Goal: Find specific page/section: Find specific page/section

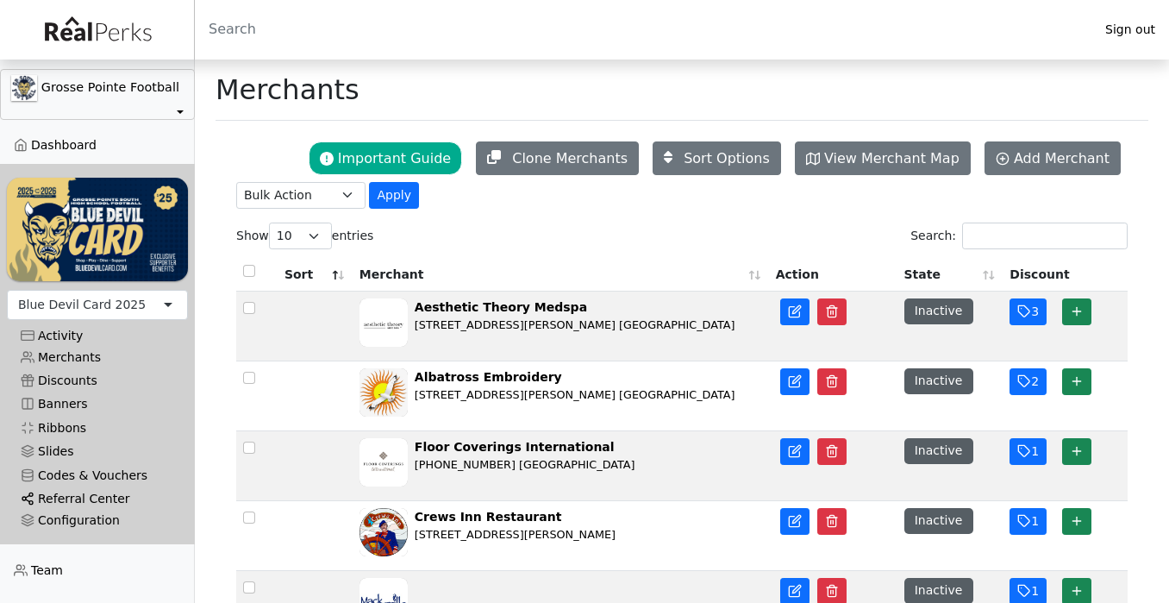
click at [73, 487] on link "Referral Center" at bounding box center [97, 498] width 181 height 23
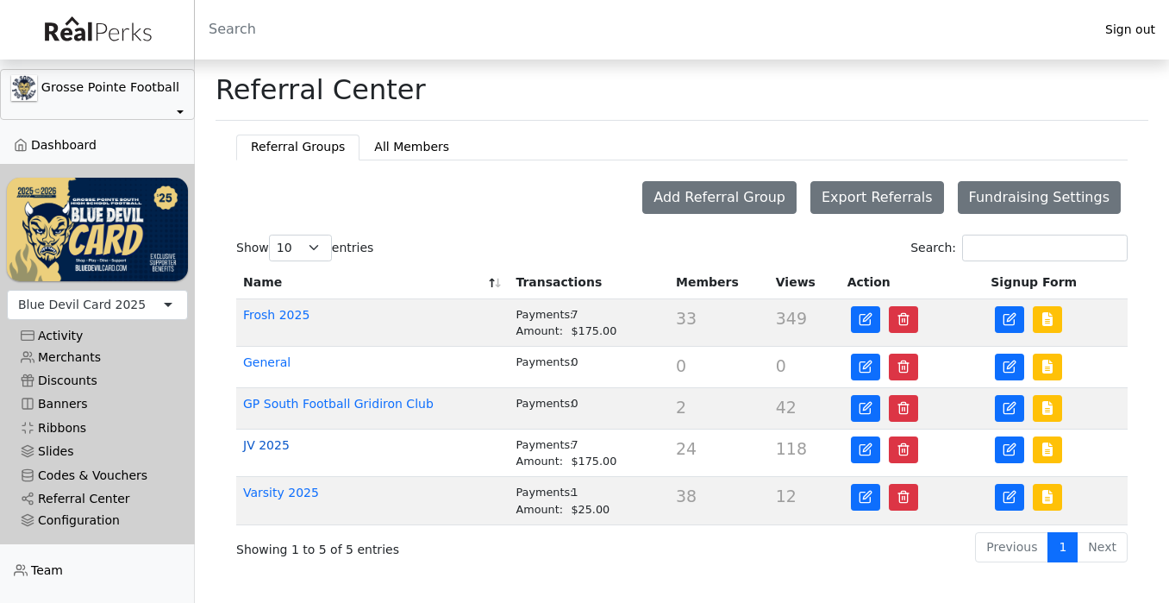
click at [272, 444] on link "JV 2025" at bounding box center [266, 445] width 47 height 14
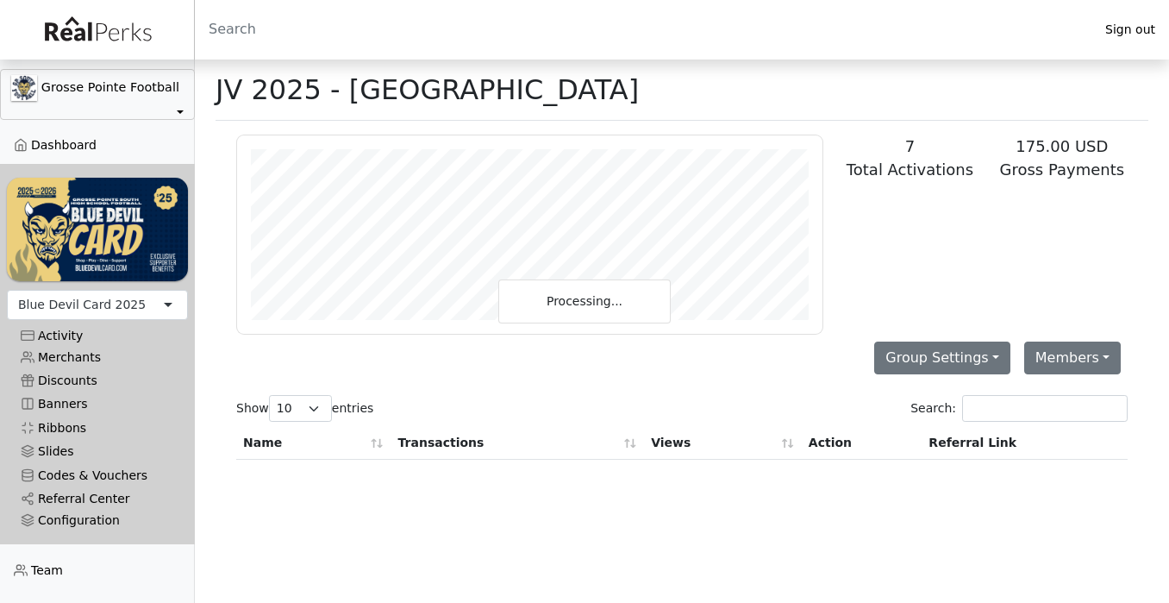
scroll to position [198, 586]
click at [990, 404] on input "Search:" at bounding box center [1045, 408] width 166 height 27
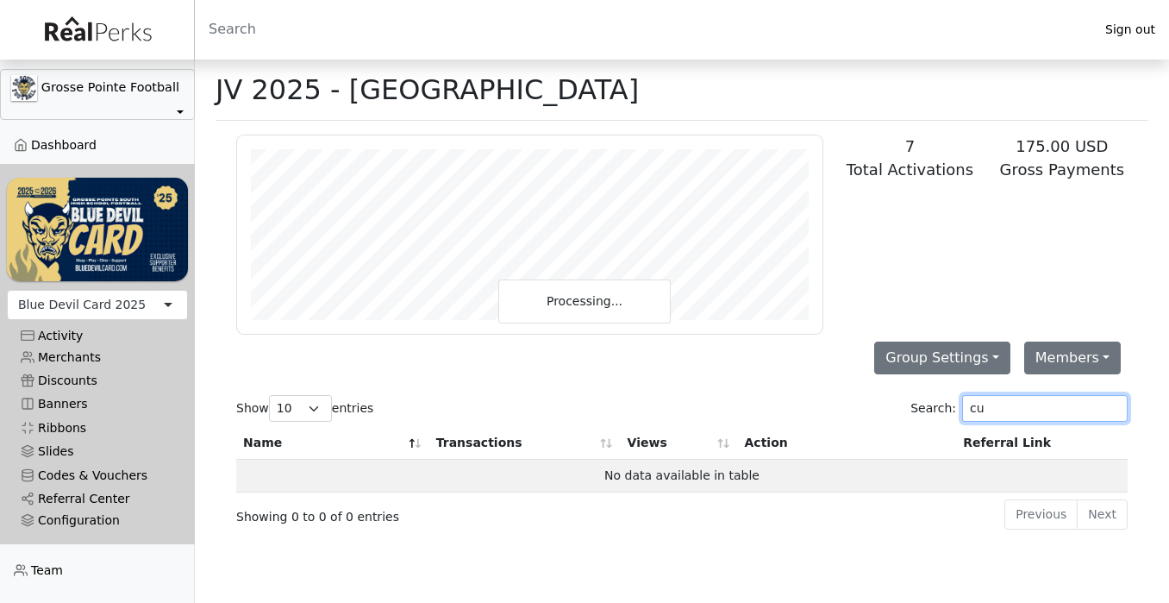
type input "c"
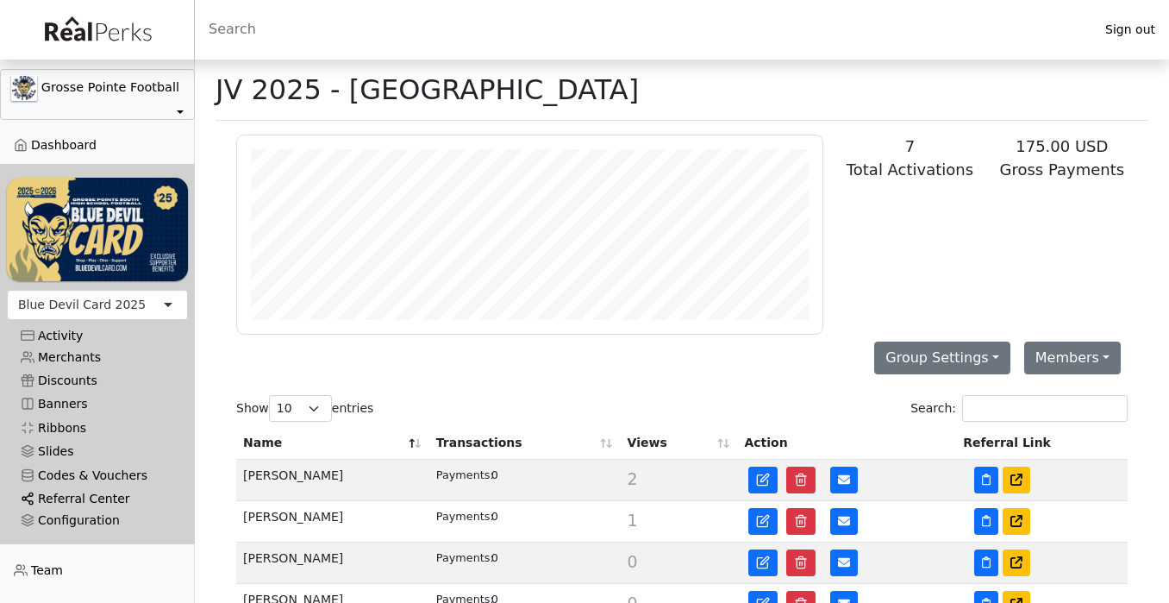
click at [66, 487] on link "Referral Center" at bounding box center [97, 498] width 181 height 23
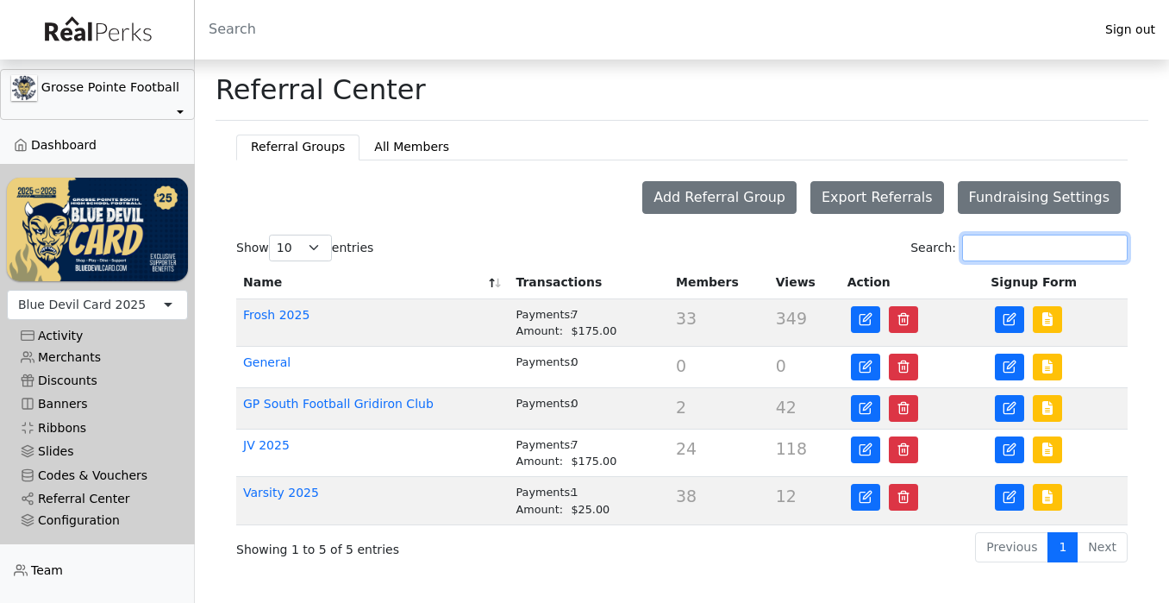
click at [1009, 252] on input "Search:" at bounding box center [1045, 247] width 166 height 27
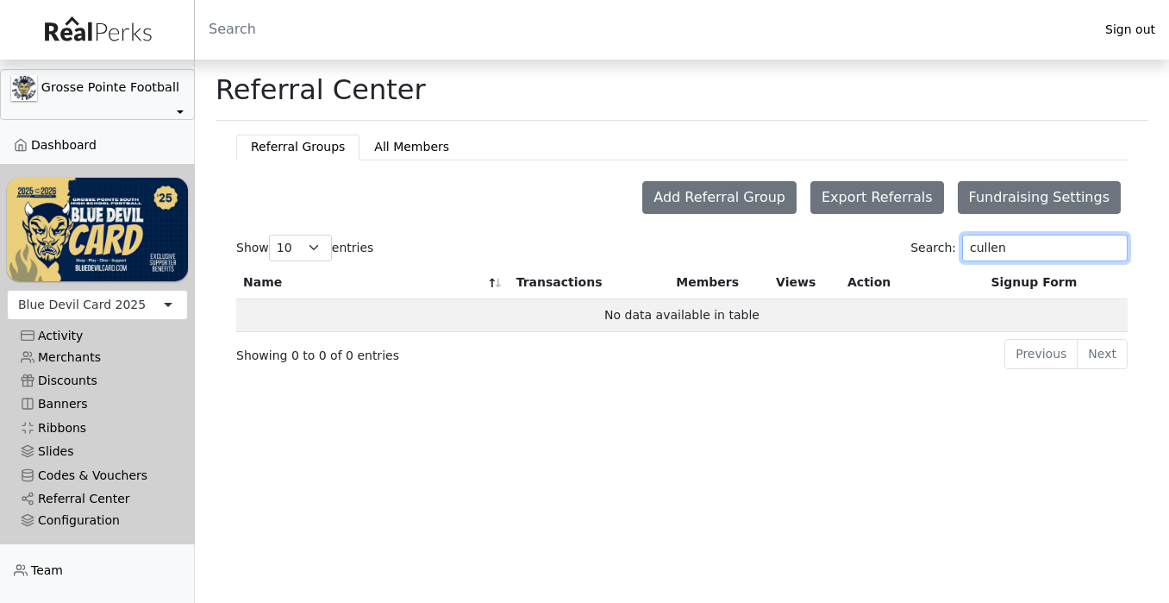
type input "Cullen"
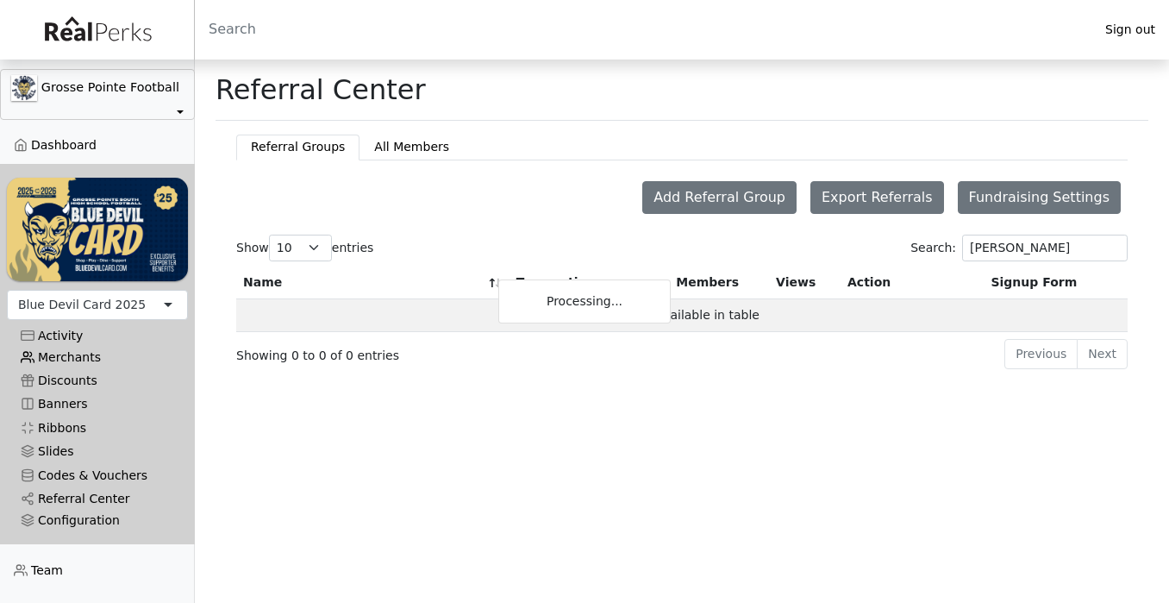
drag, startPoint x: 1009, startPoint y: 252, endPoint x: 81, endPoint y: 343, distance: 932.0
click at [81, 346] on link "Merchants" at bounding box center [97, 357] width 181 height 23
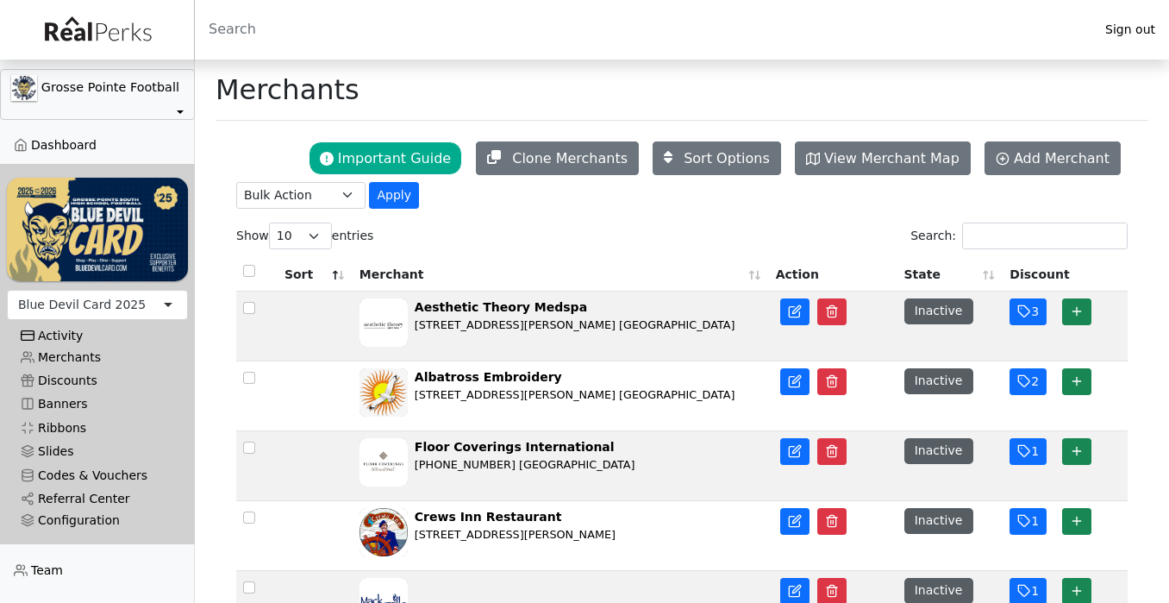
click at [73, 328] on div "Activity" at bounding box center [97, 335] width 153 height 15
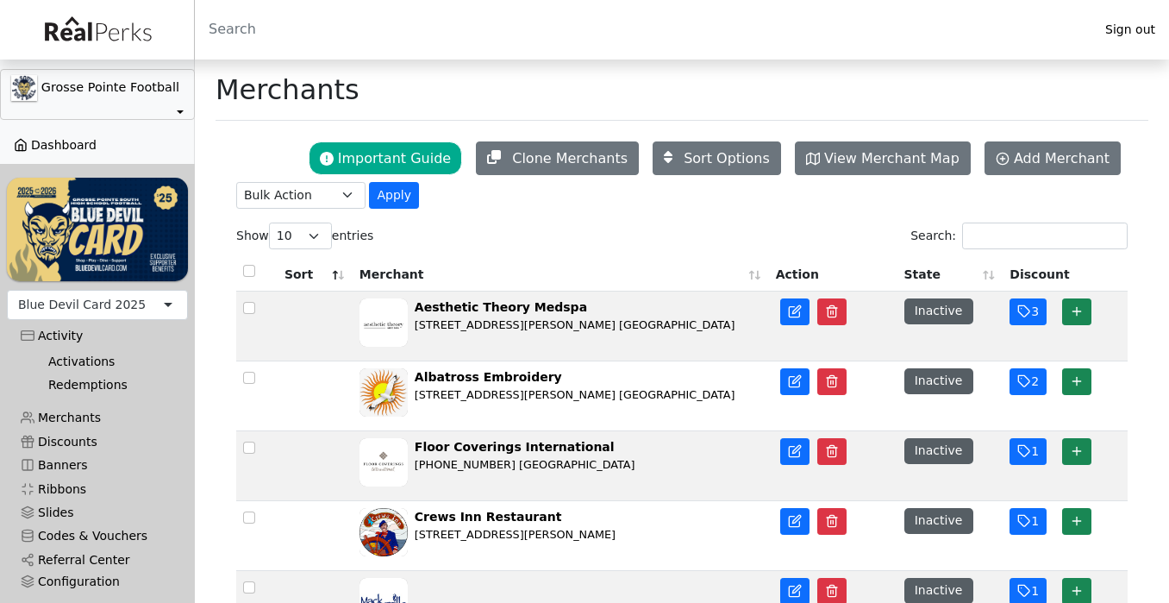
click at [85, 136] on link "Dashboard" at bounding box center [97, 145] width 195 height 23
